Goal: Transaction & Acquisition: Purchase product/service

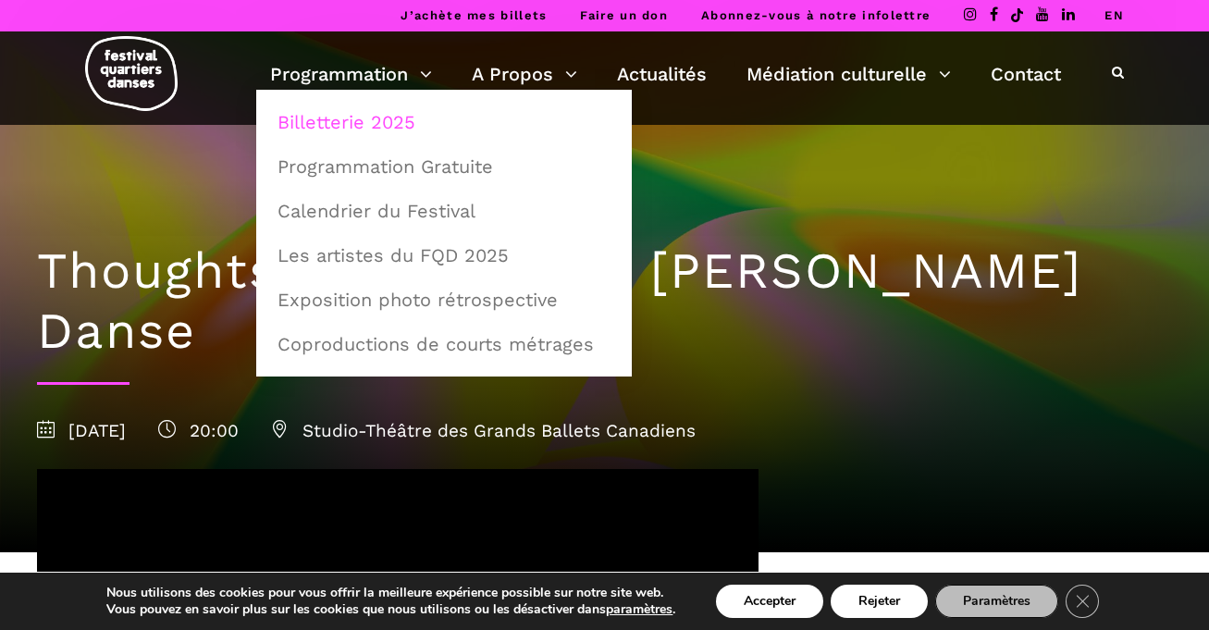
click at [393, 124] on link "Billetterie 2025" at bounding box center [443, 122] width 355 height 43
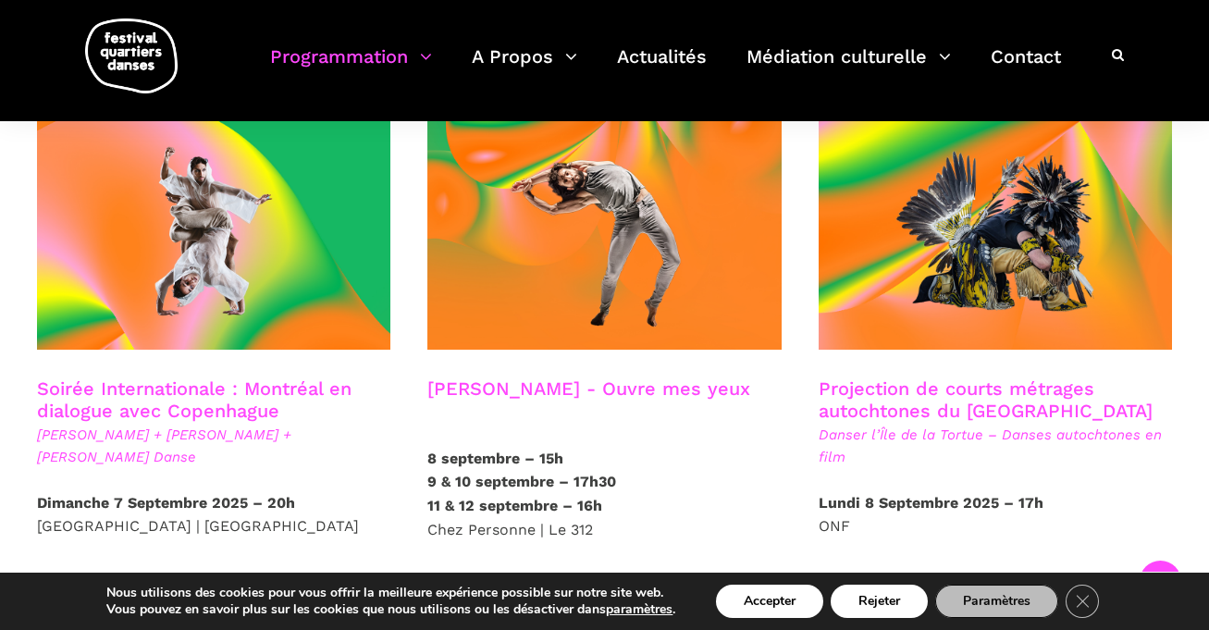
scroll to position [1025, 0]
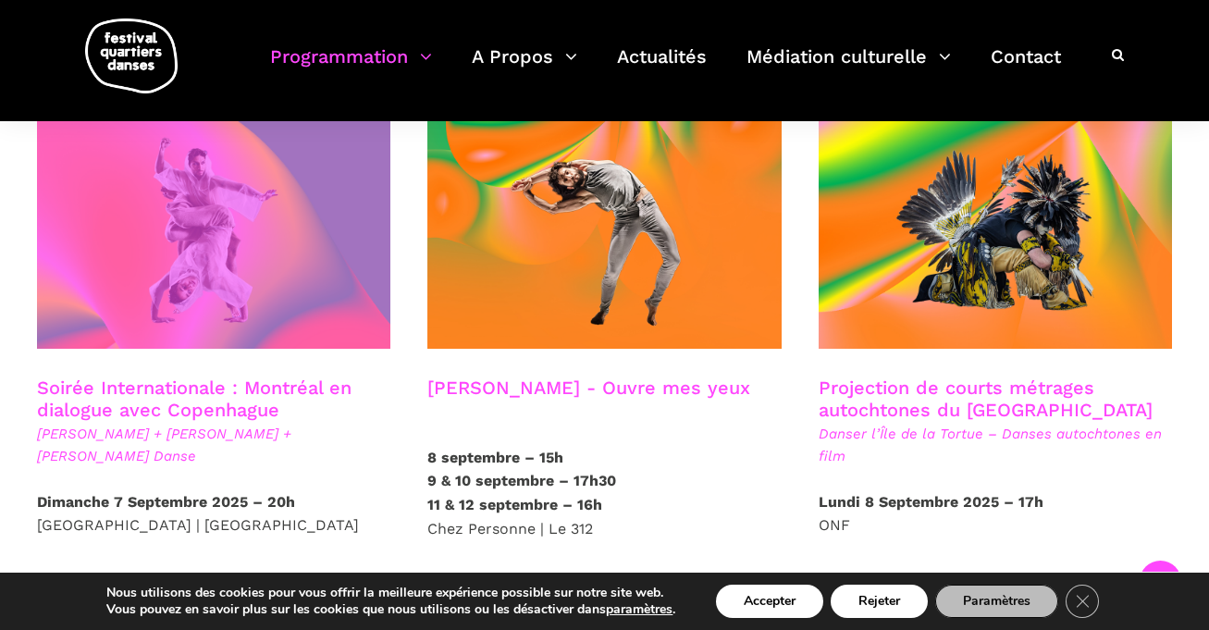
click at [270, 279] on span at bounding box center [213, 230] width 353 height 237
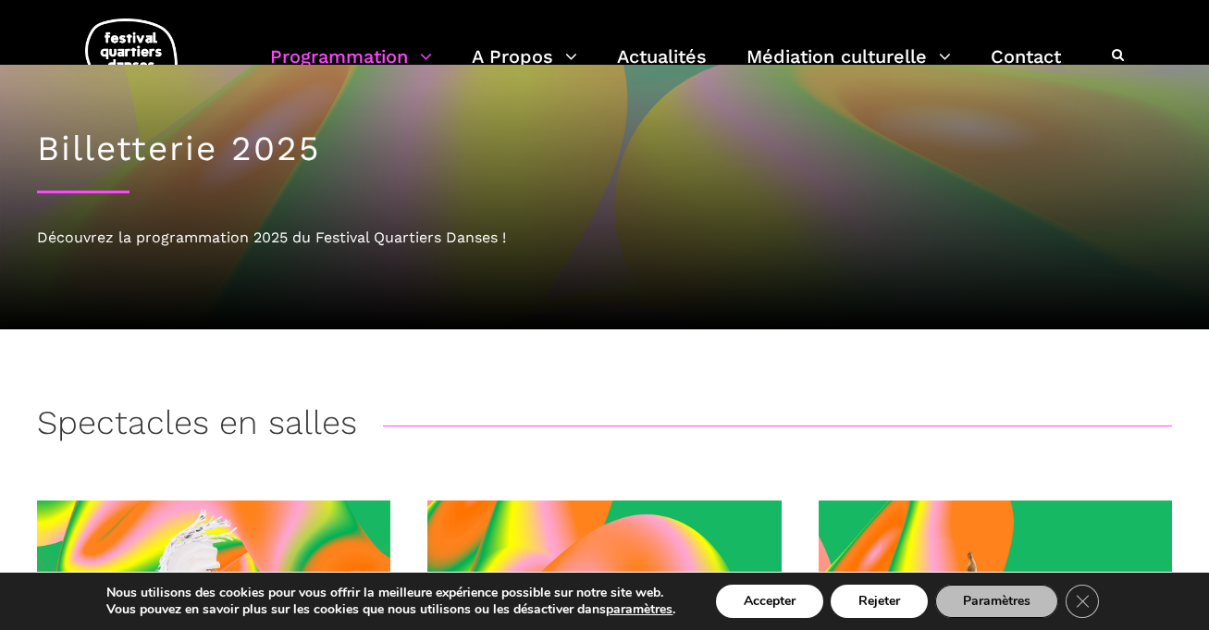
scroll to position [0, 0]
